Goal: Navigation & Orientation: Find specific page/section

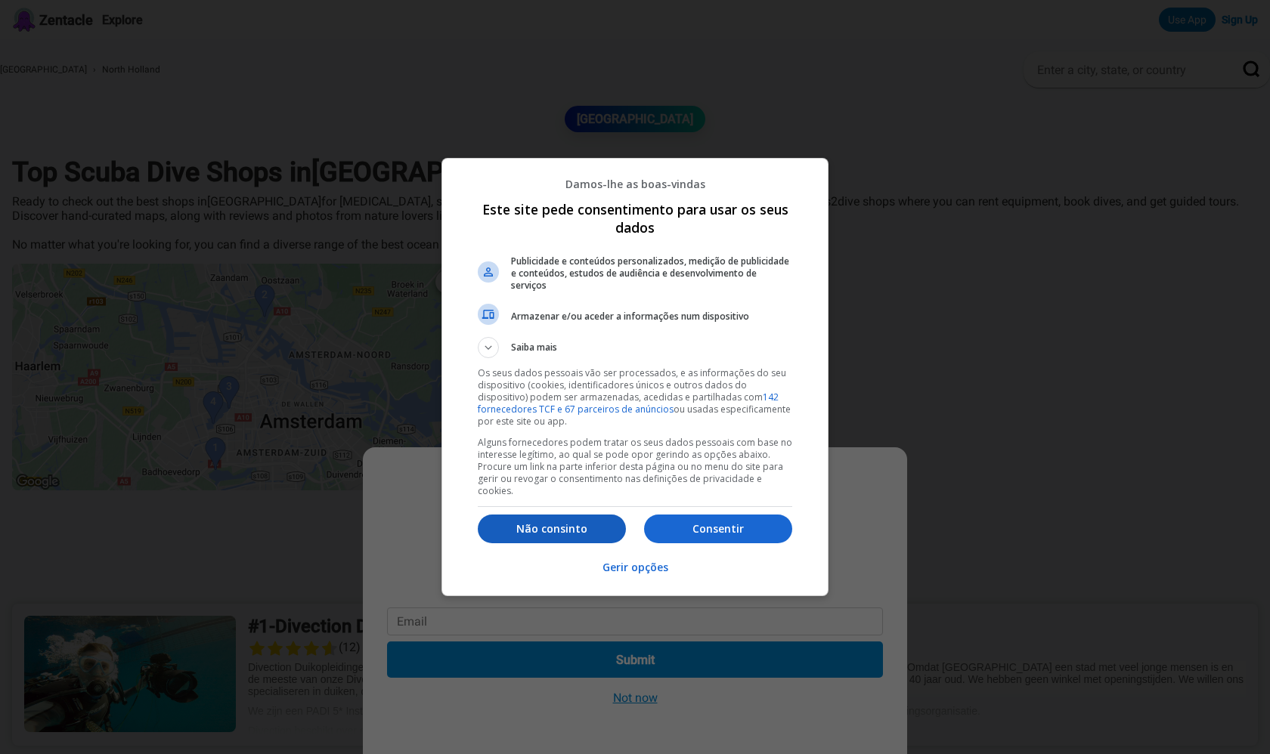
click at [537, 521] on p "Não consinto" at bounding box center [552, 528] width 148 height 15
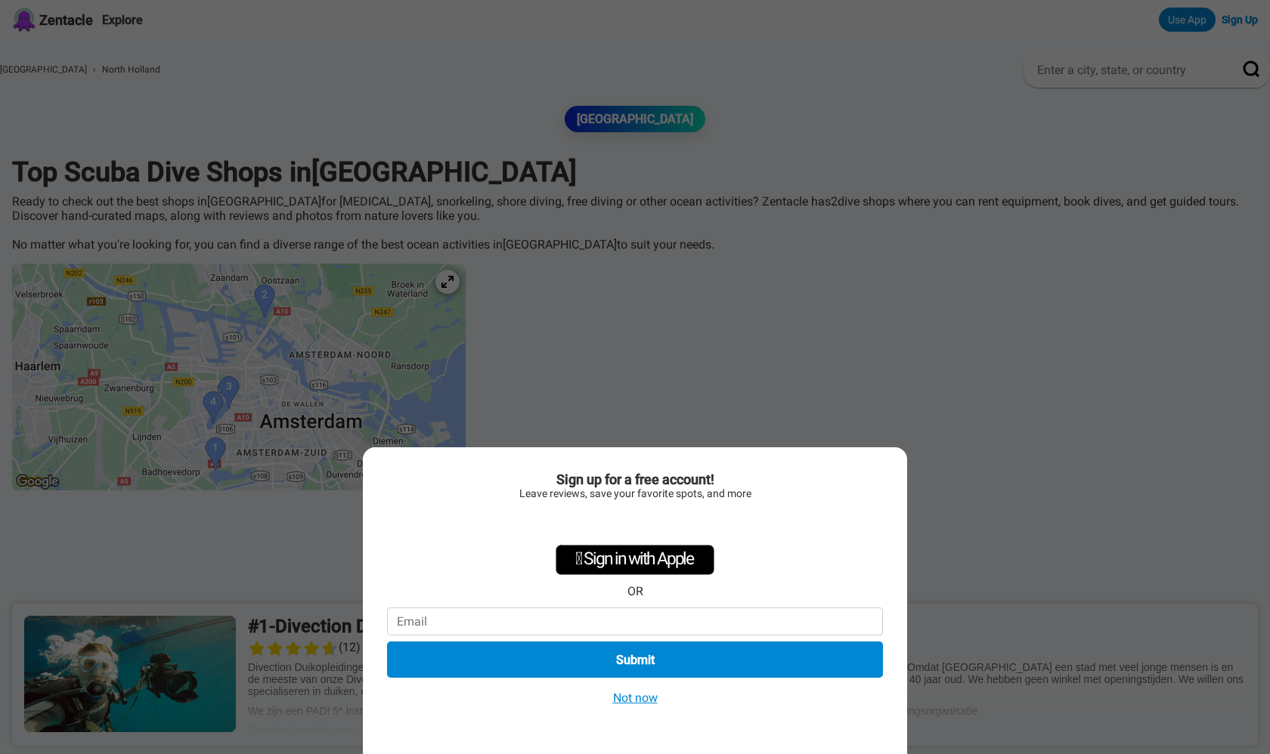
click at [644, 695] on button "Not now" at bounding box center [635, 698] width 54 height 16
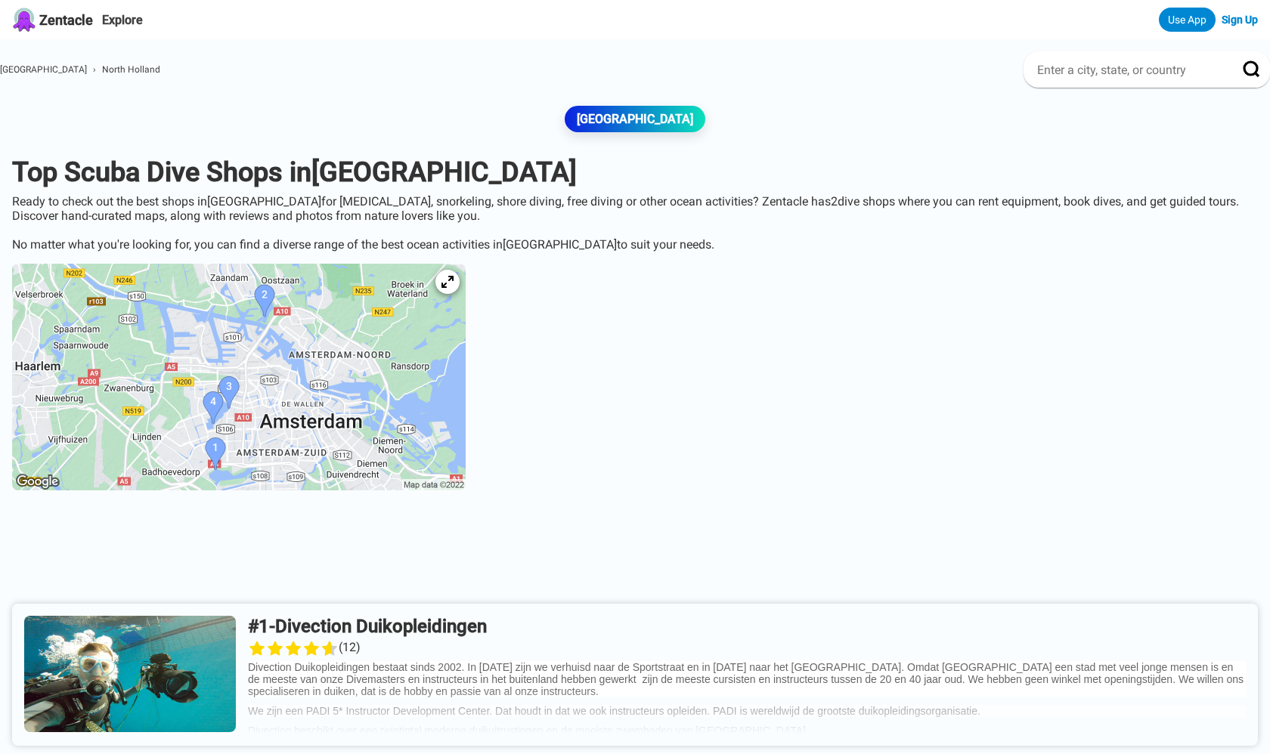
click at [265, 443] on img at bounding box center [238, 377] width 453 height 227
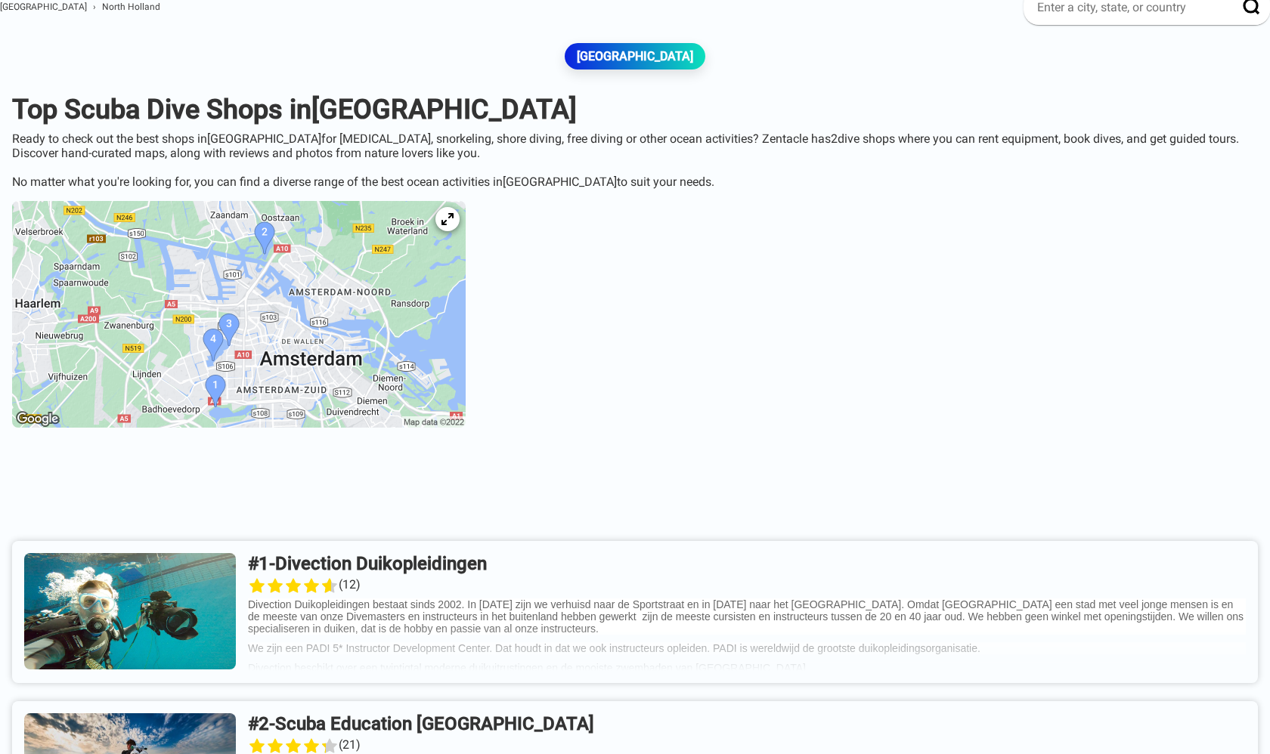
scroll to position [64, 0]
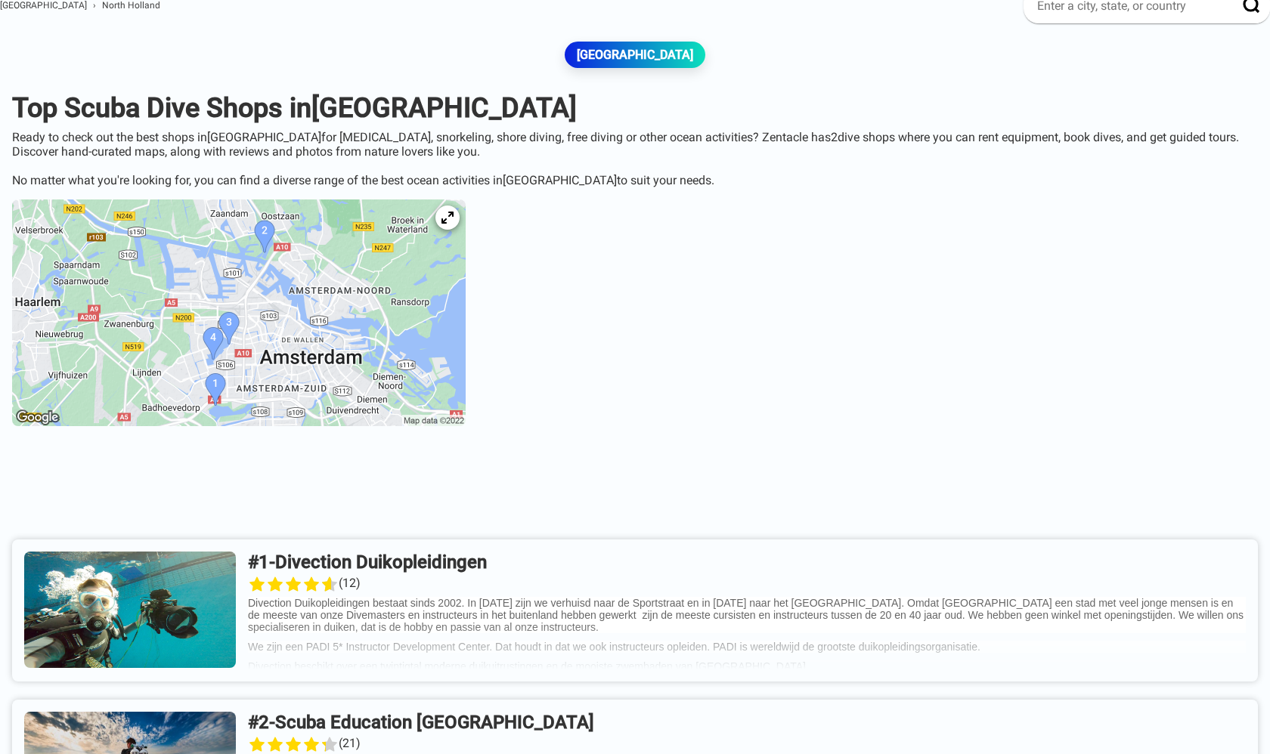
click at [311, 227] on img at bounding box center [238, 313] width 453 height 227
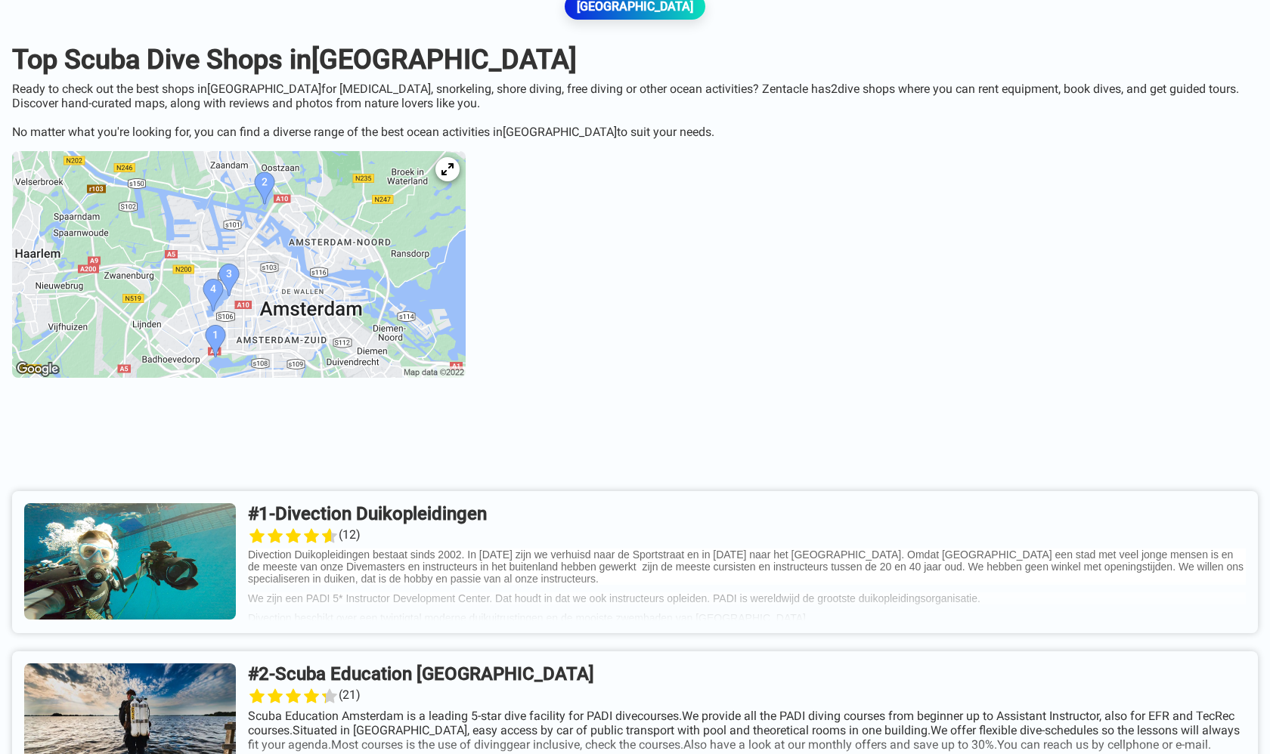
scroll to position [110, 0]
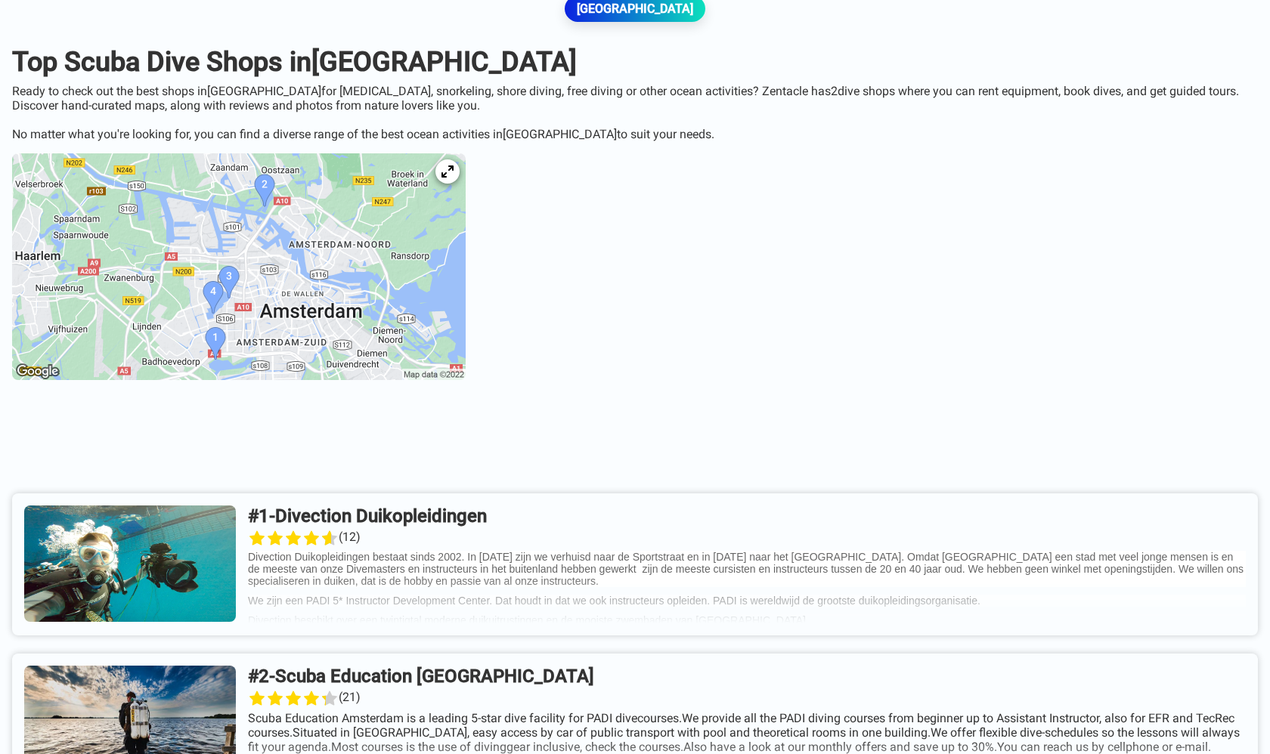
click at [280, 274] on img at bounding box center [238, 266] width 453 height 227
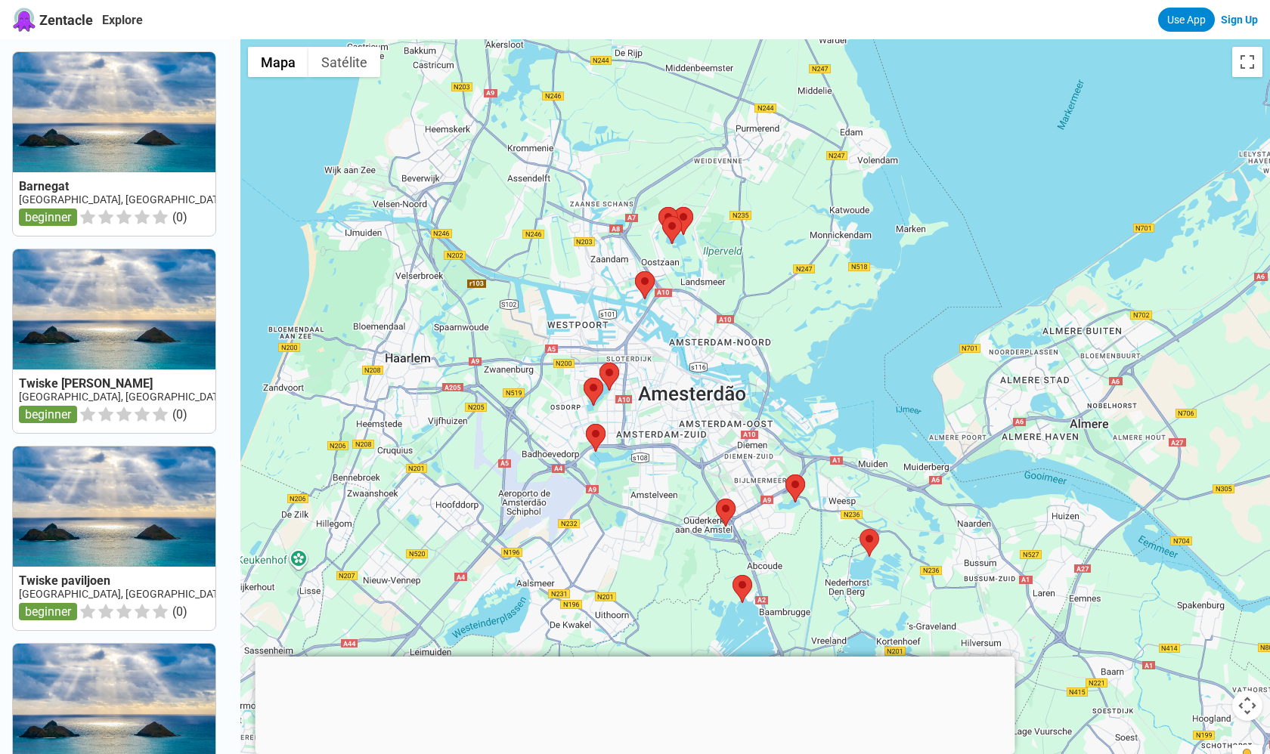
drag, startPoint x: 729, startPoint y: 387, endPoint x: 666, endPoint y: 348, distance: 74.3
click at [733, 301] on div at bounding box center [754, 416] width 1029 height 754
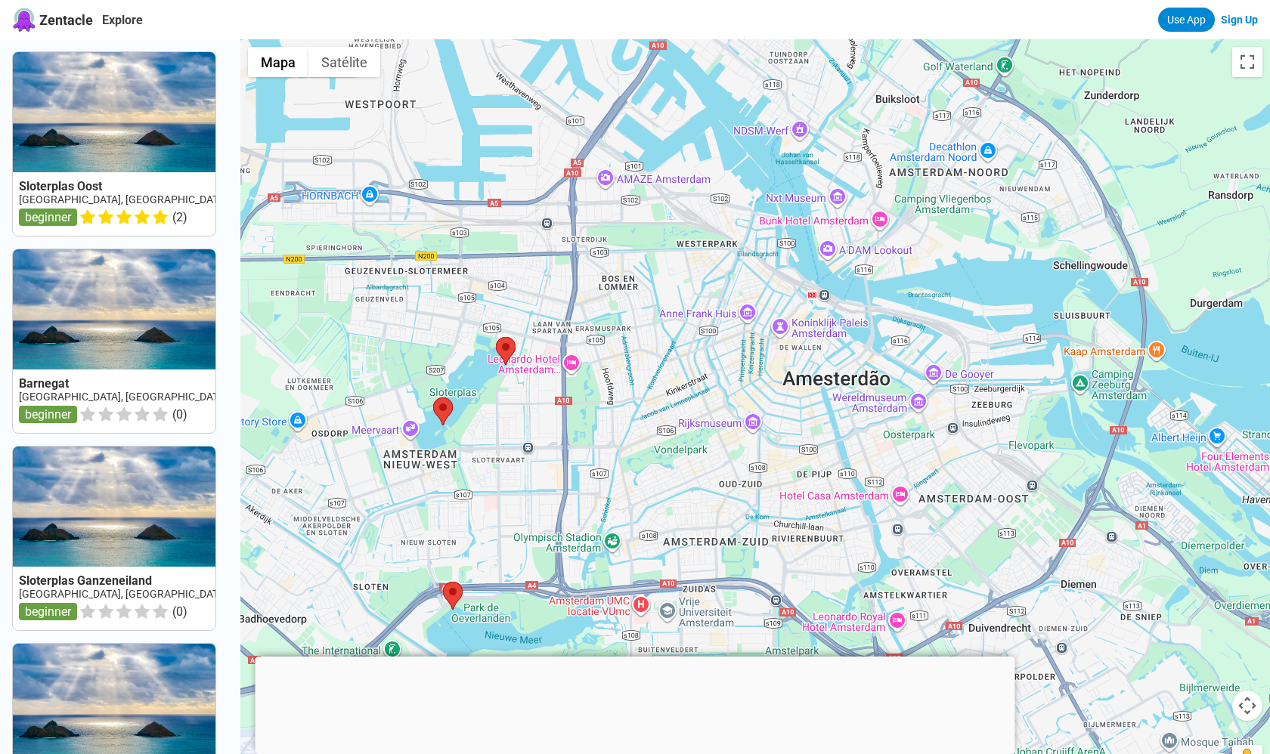
drag, startPoint x: 693, startPoint y: 379, endPoint x: 735, endPoint y: 270, distance: 117.2
click at [741, 270] on div at bounding box center [754, 416] width 1029 height 754
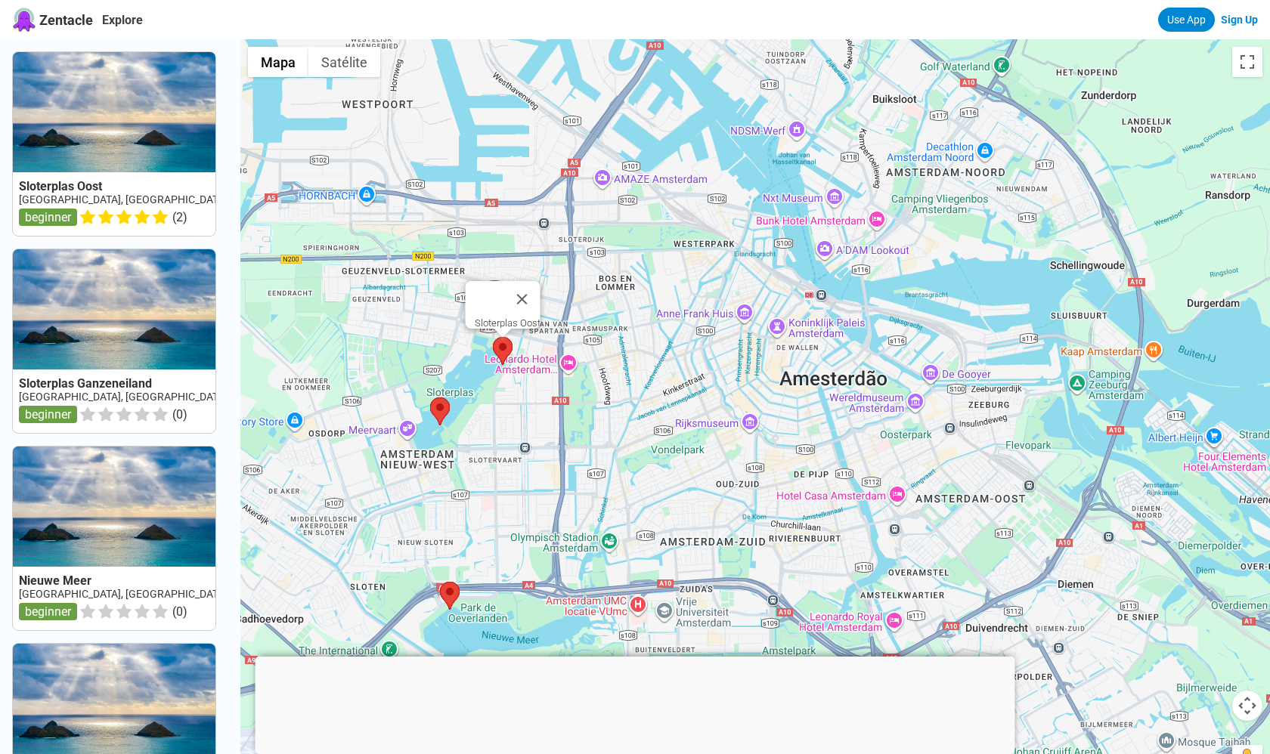
click at [493, 337] on area at bounding box center [493, 337] width 0 height 0
